Goal: Find specific page/section: Find specific page/section

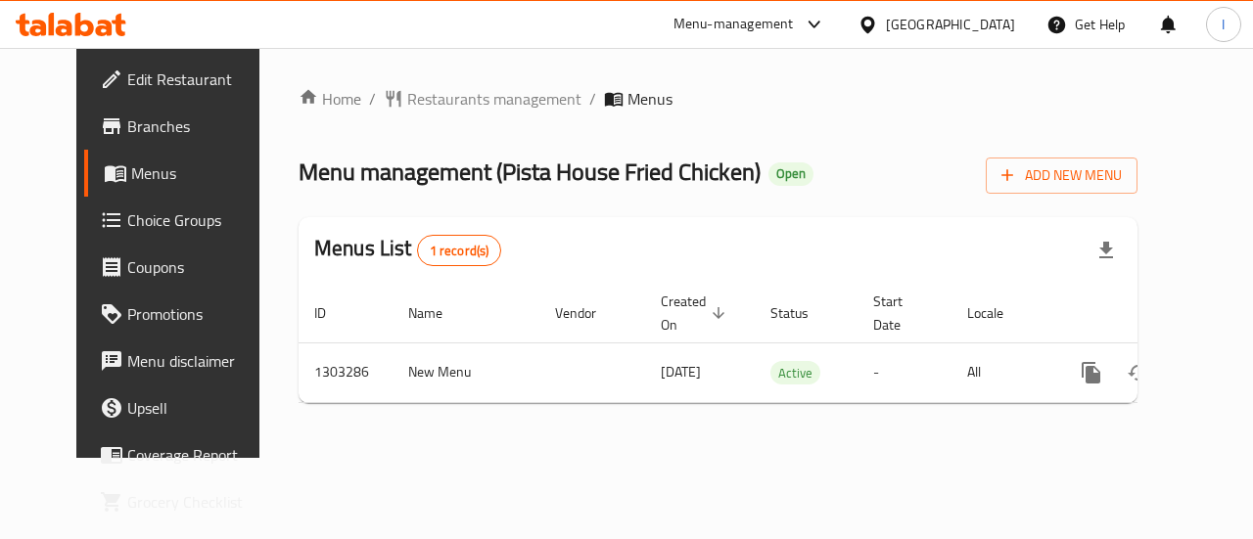
click at [104, 22] on icon at bounding box center [104, 28] width 17 height 17
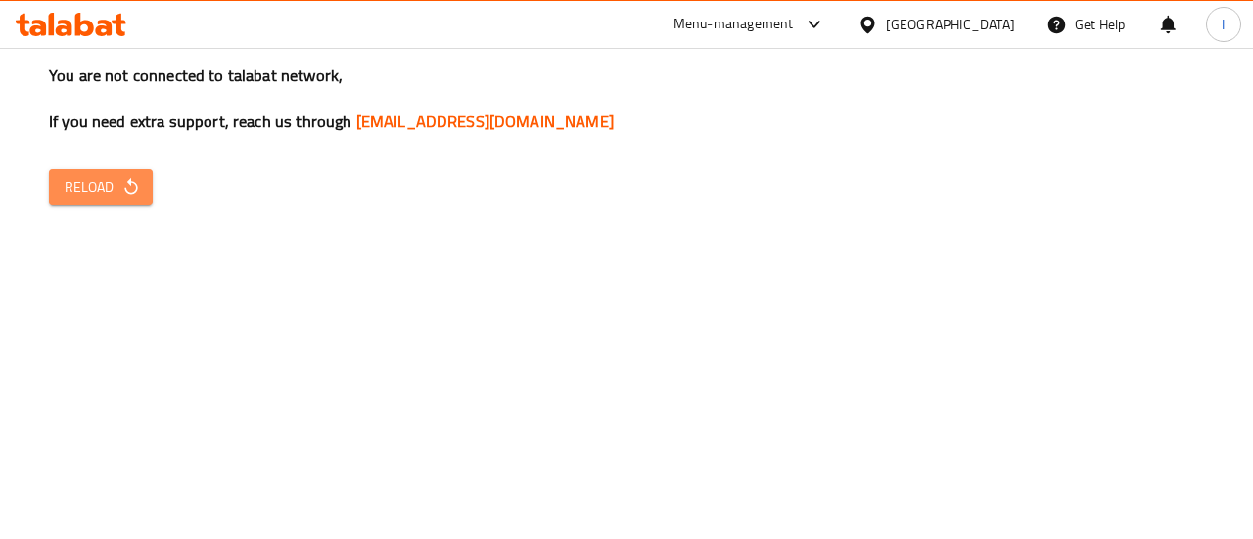
click at [126, 185] on icon "button" at bounding box center [131, 187] width 20 height 20
click at [114, 185] on span "Reload" at bounding box center [101, 187] width 72 height 24
